Goal: Find specific page/section: Find specific page/section

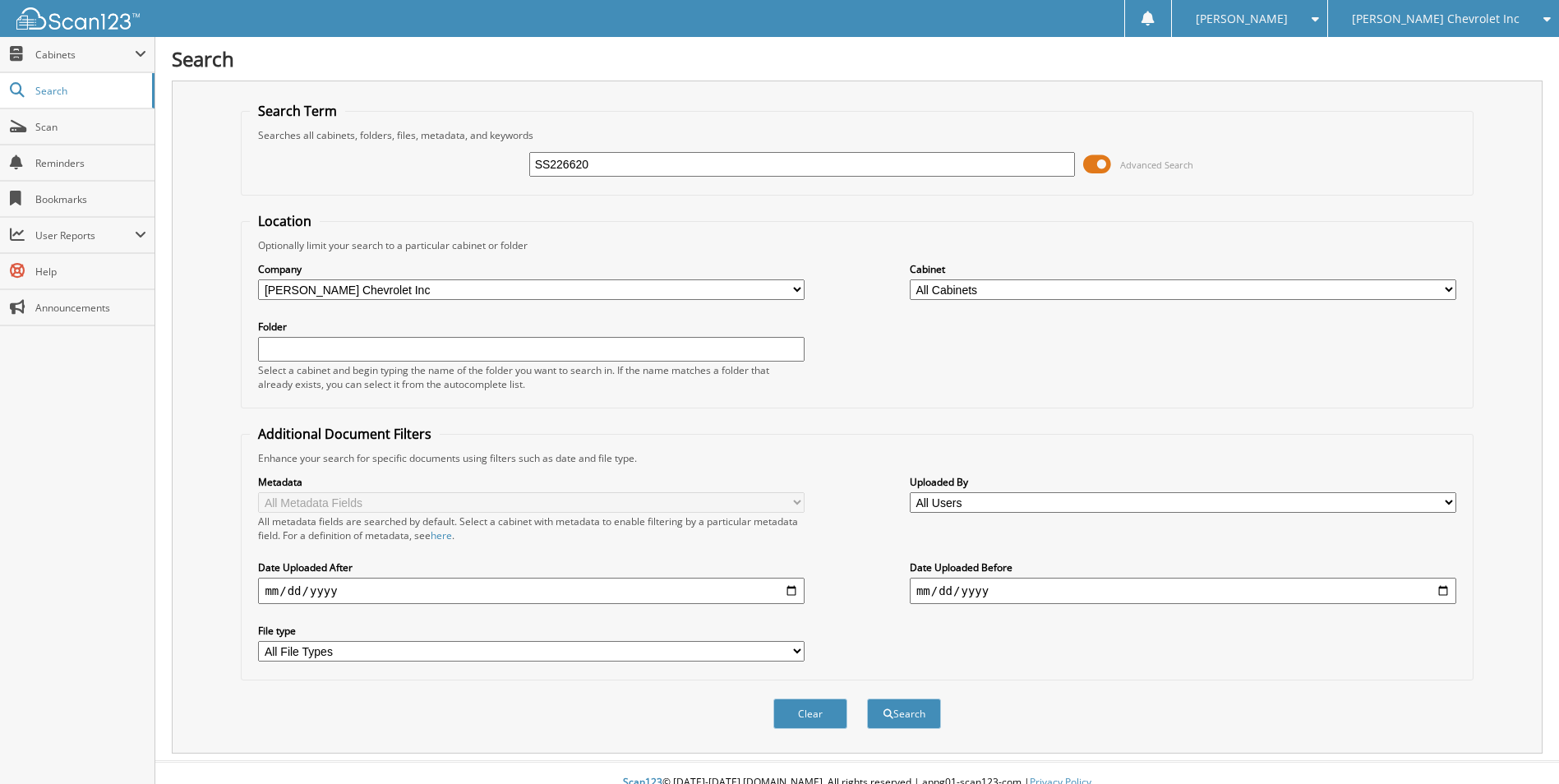
type input "SS226620"
click at [867, 698] on button "Search" at bounding box center [904, 713] width 74 height 30
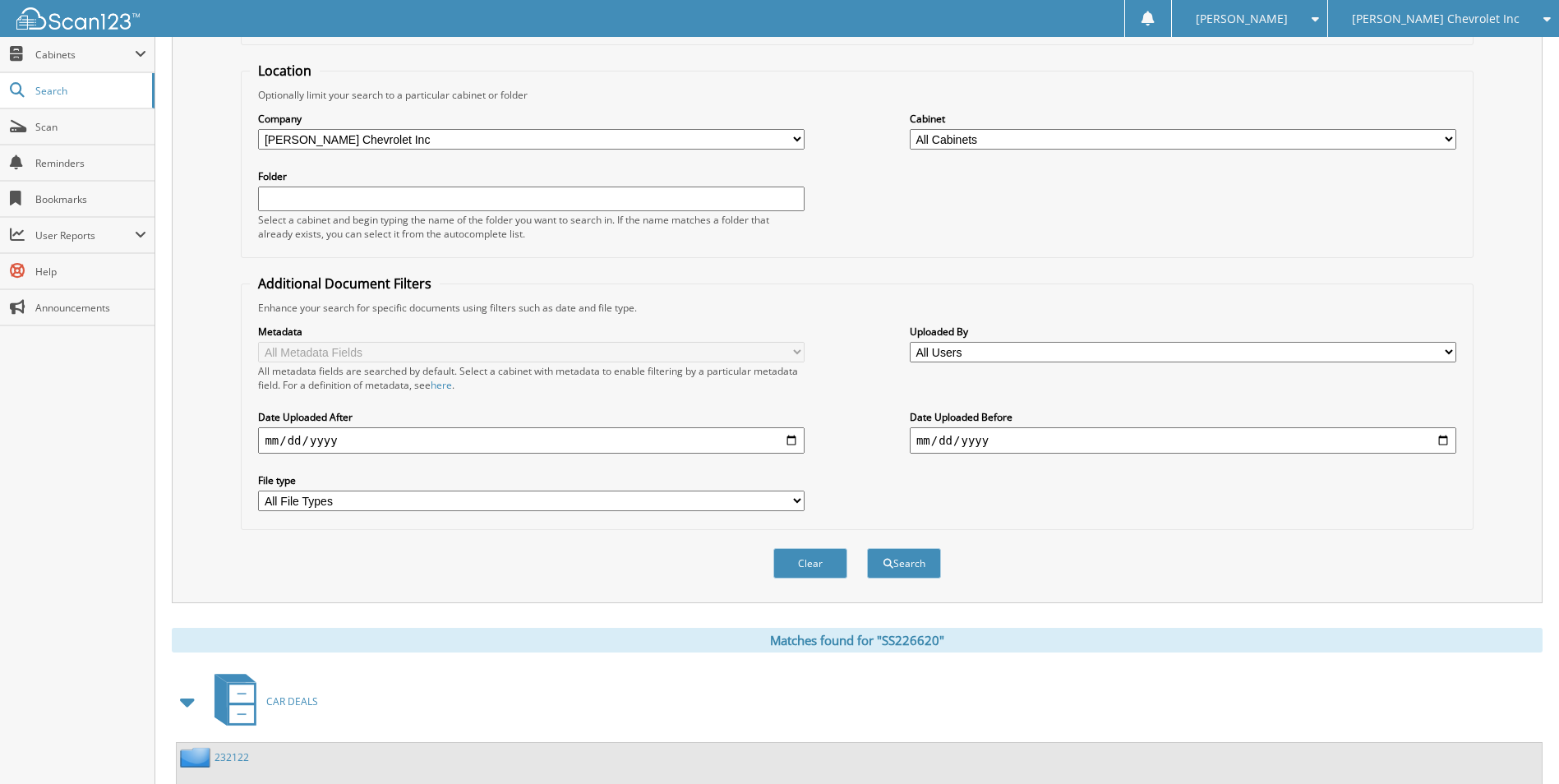
scroll to position [391, 0]
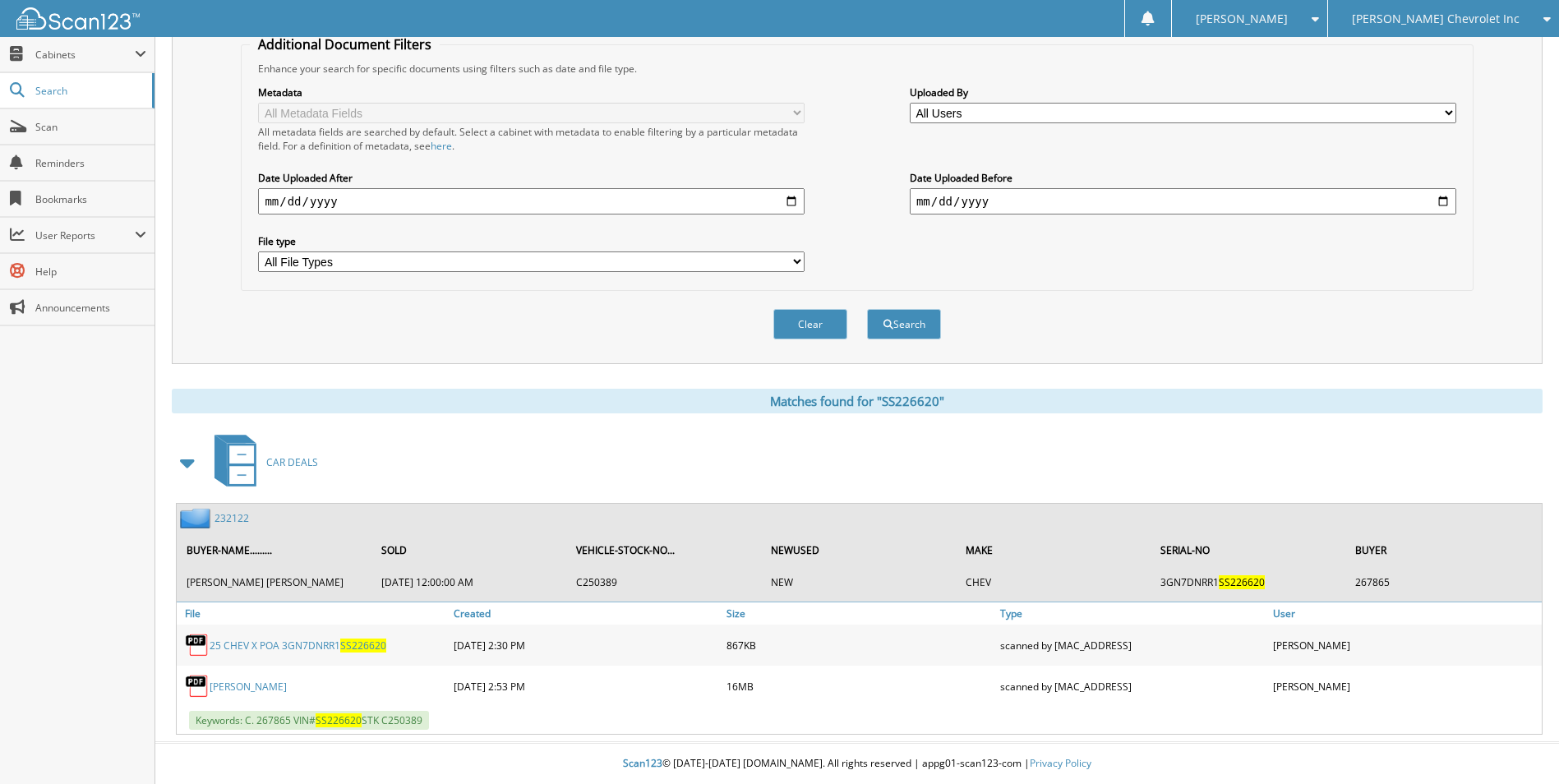
click at [232, 520] on link "232122" at bounding box center [231, 518] width 34 height 14
